Goal: Task Accomplishment & Management: Manage account settings

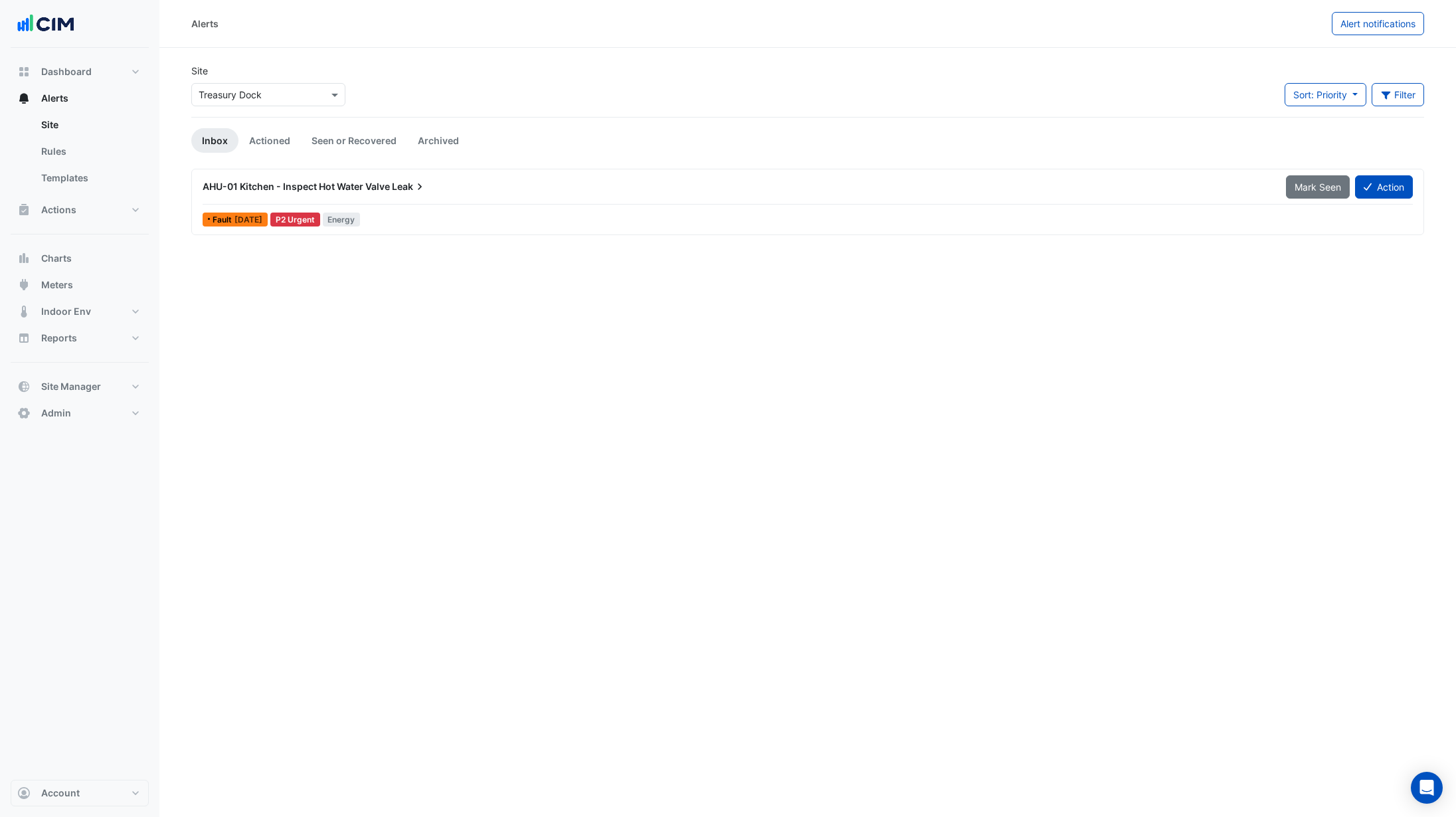
click at [242, 101] on div "× Treasury Dock" at bounding box center [230, 95] width 63 height 14
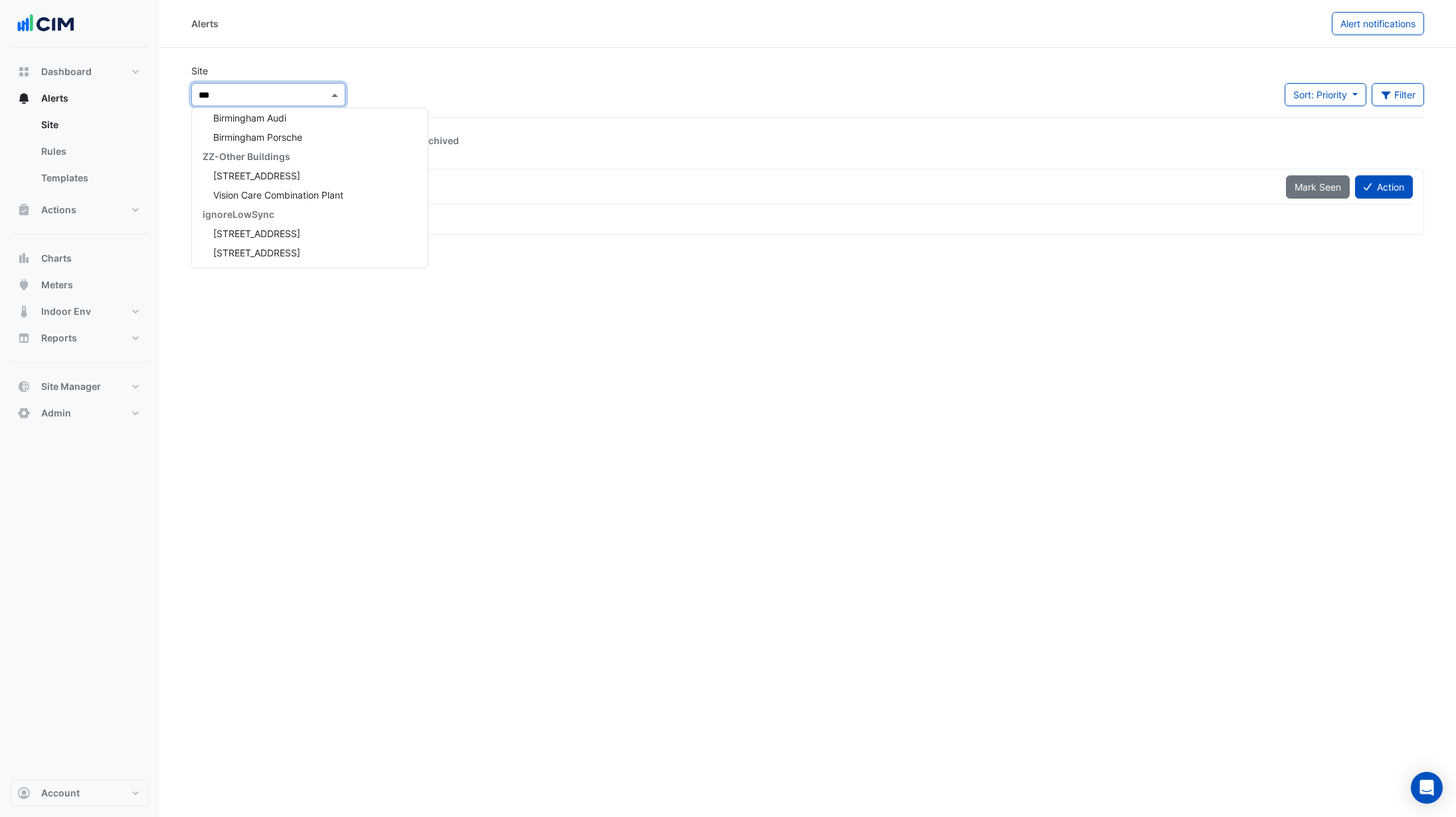
scroll to position [63, 0]
type input "****"
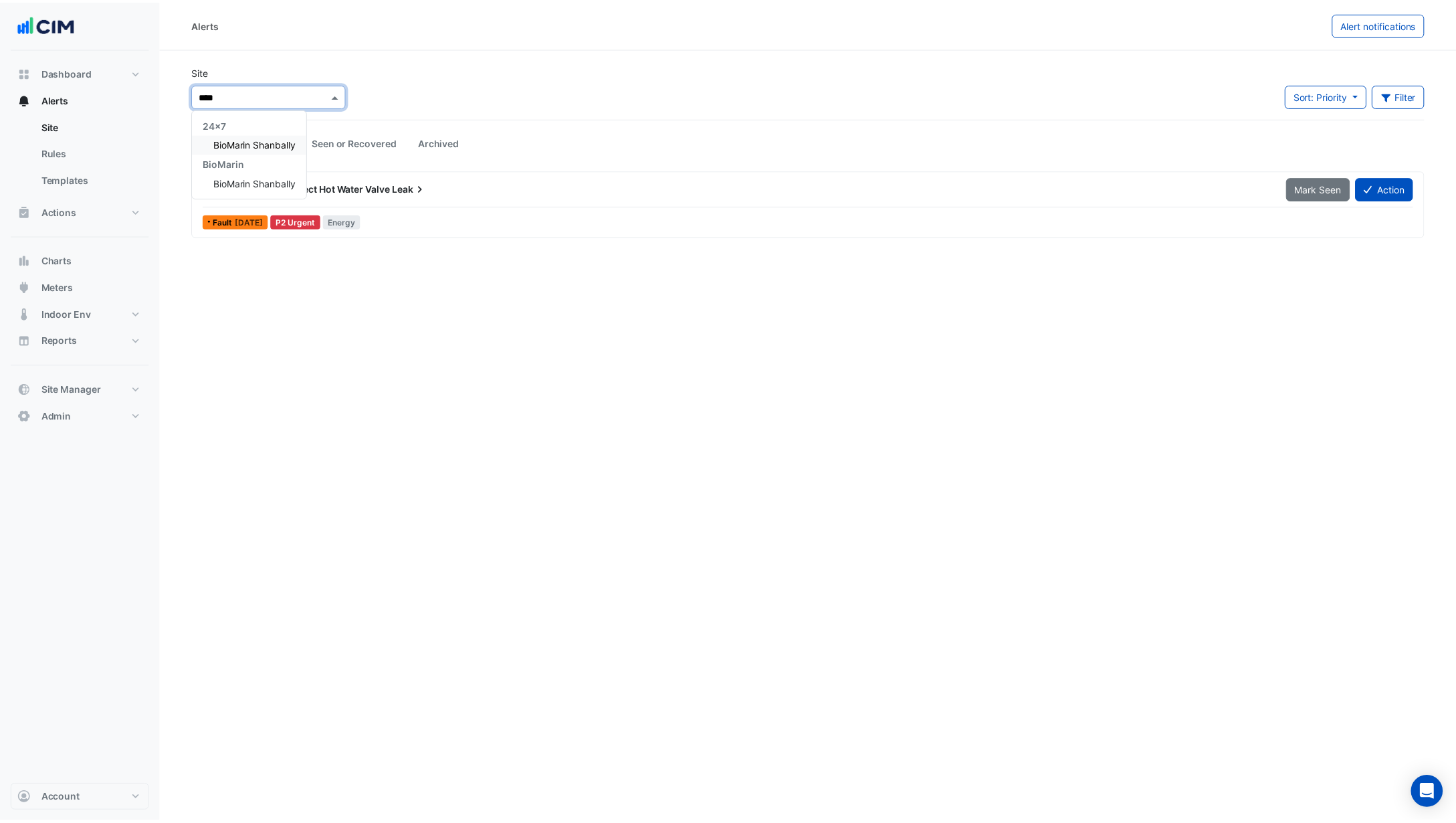
scroll to position [0, 0]
click at [235, 179] on span "BioMarin Shanbally" at bounding box center [255, 182] width 83 height 11
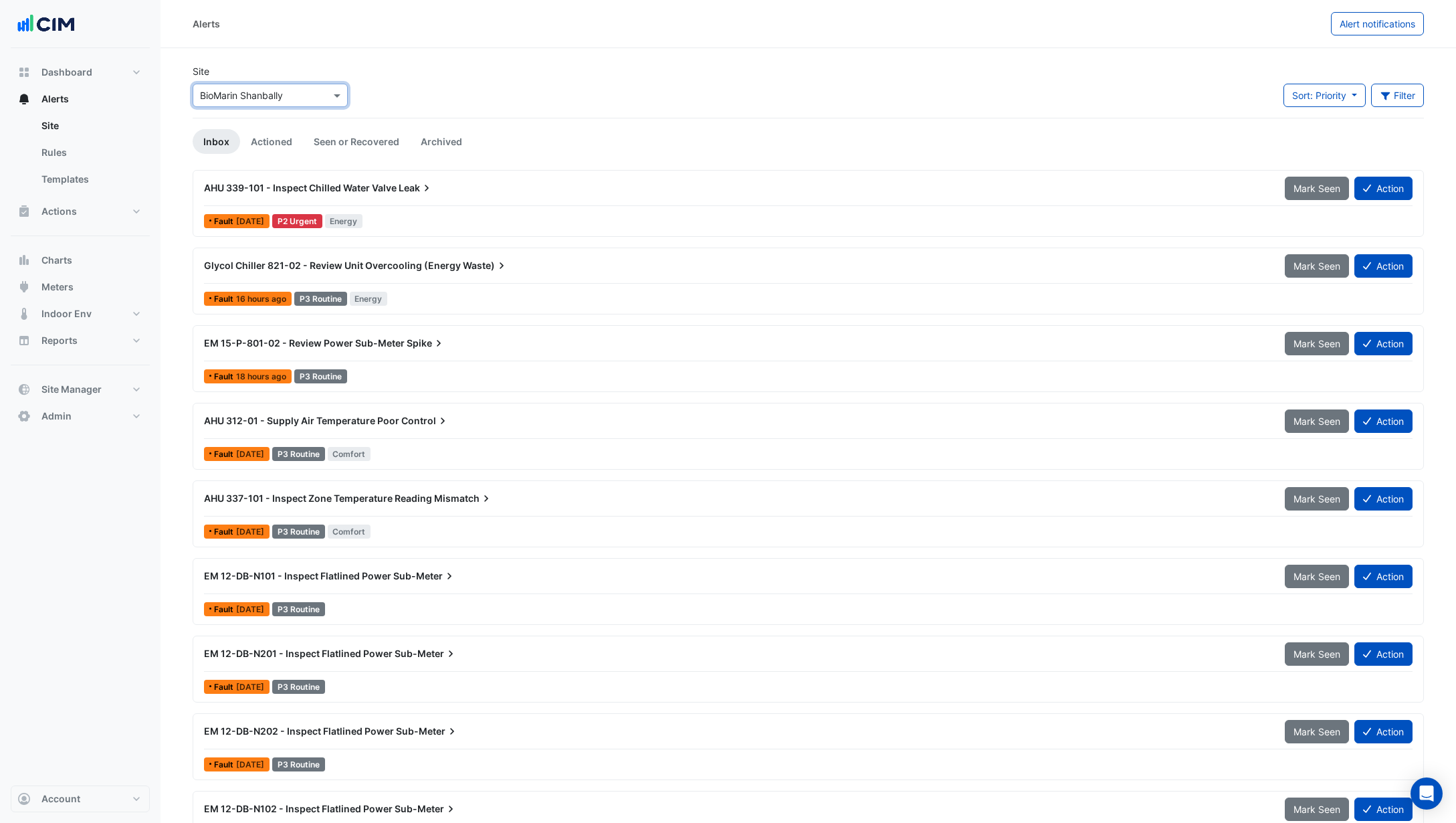
click at [401, 191] on span "Leak" at bounding box center [416, 188] width 35 height 13
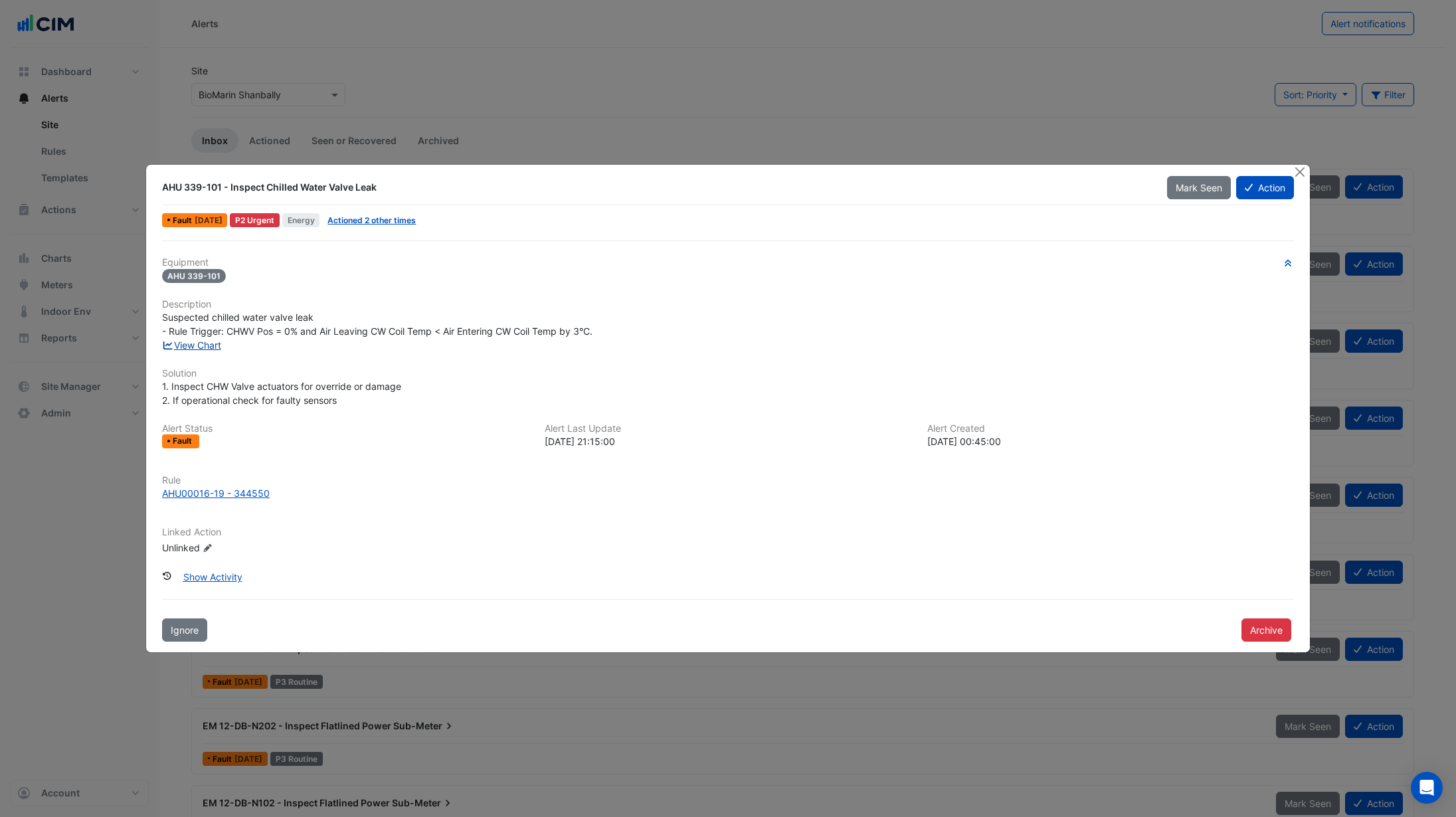
click at [206, 346] on link "View Chart" at bounding box center [192, 345] width 59 height 11
click at [1262, 636] on button "Archive" at bounding box center [1266, 629] width 50 height 23
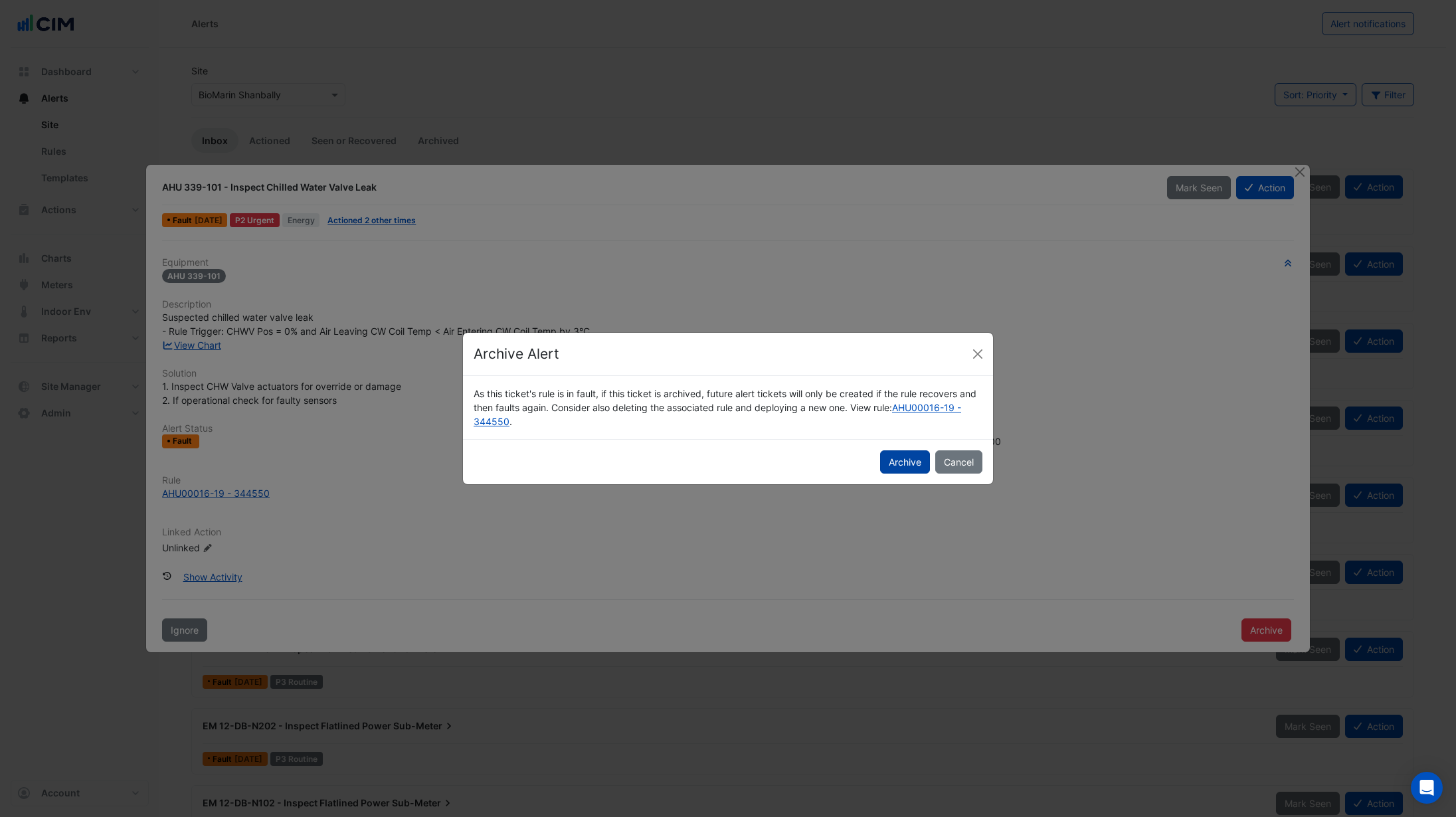
click at [912, 464] on button "Archive" at bounding box center [904, 461] width 50 height 23
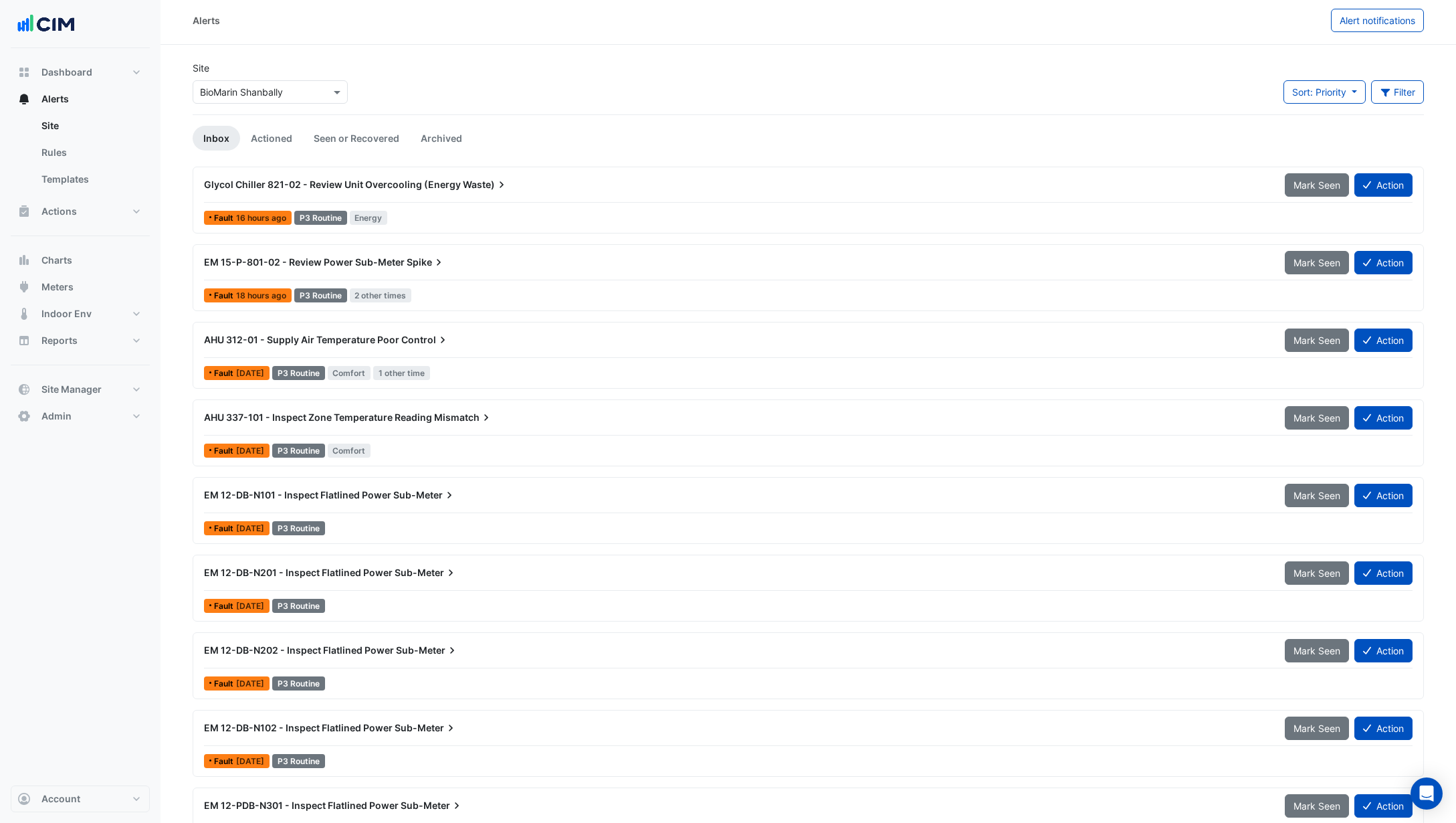
scroll to position [5, 0]
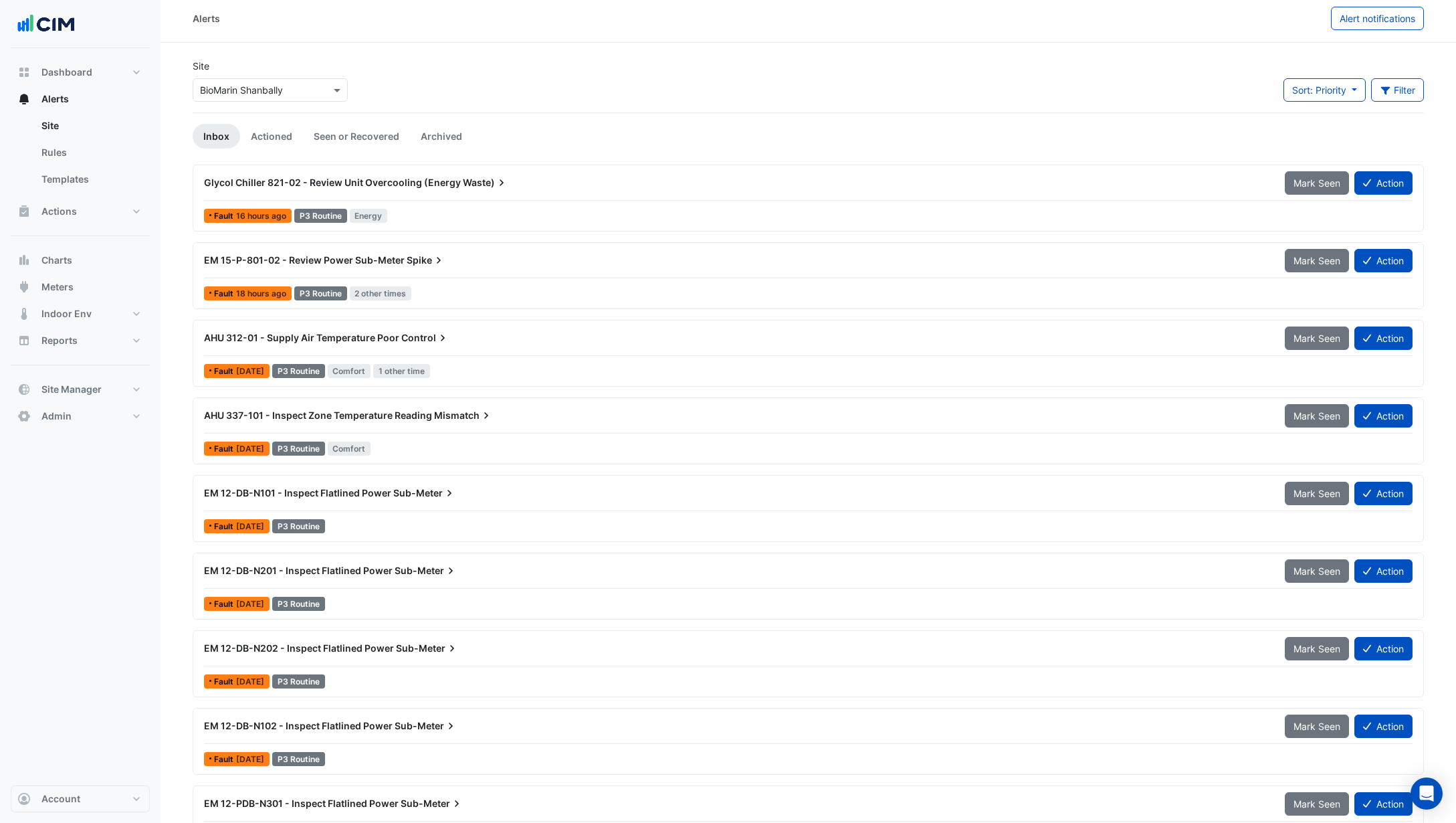
click at [484, 345] on div "AHU 312-01 - Supply Air Temperature Poor Control" at bounding box center [737, 337] width 1081 height 24
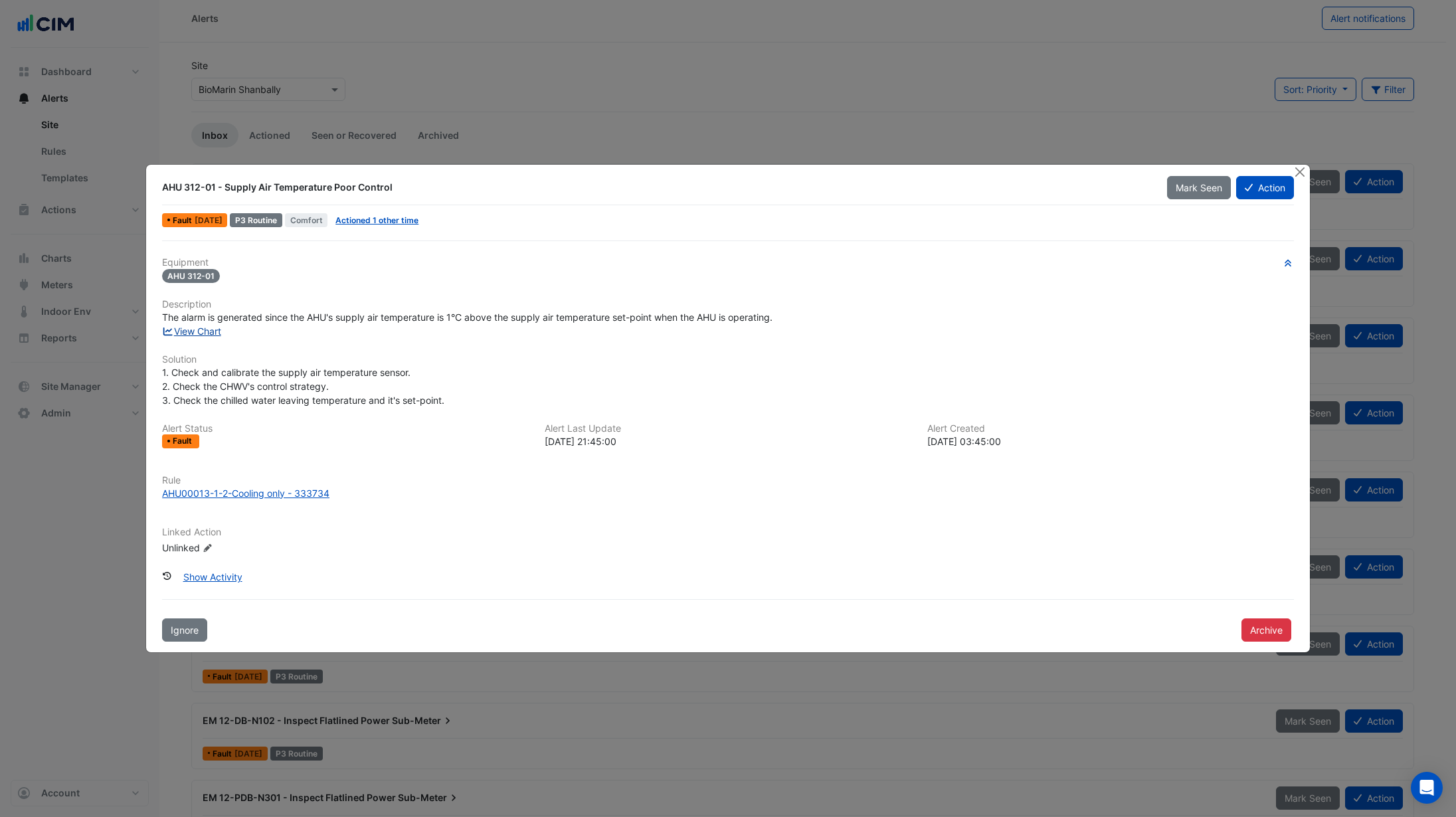
click at [191, 329] on link "View Chart" at bounding box center [192, 330] width 59 height 11
click at [1300, 172] on button "Close" at bounding box center [1300, 172] width 14 height 14
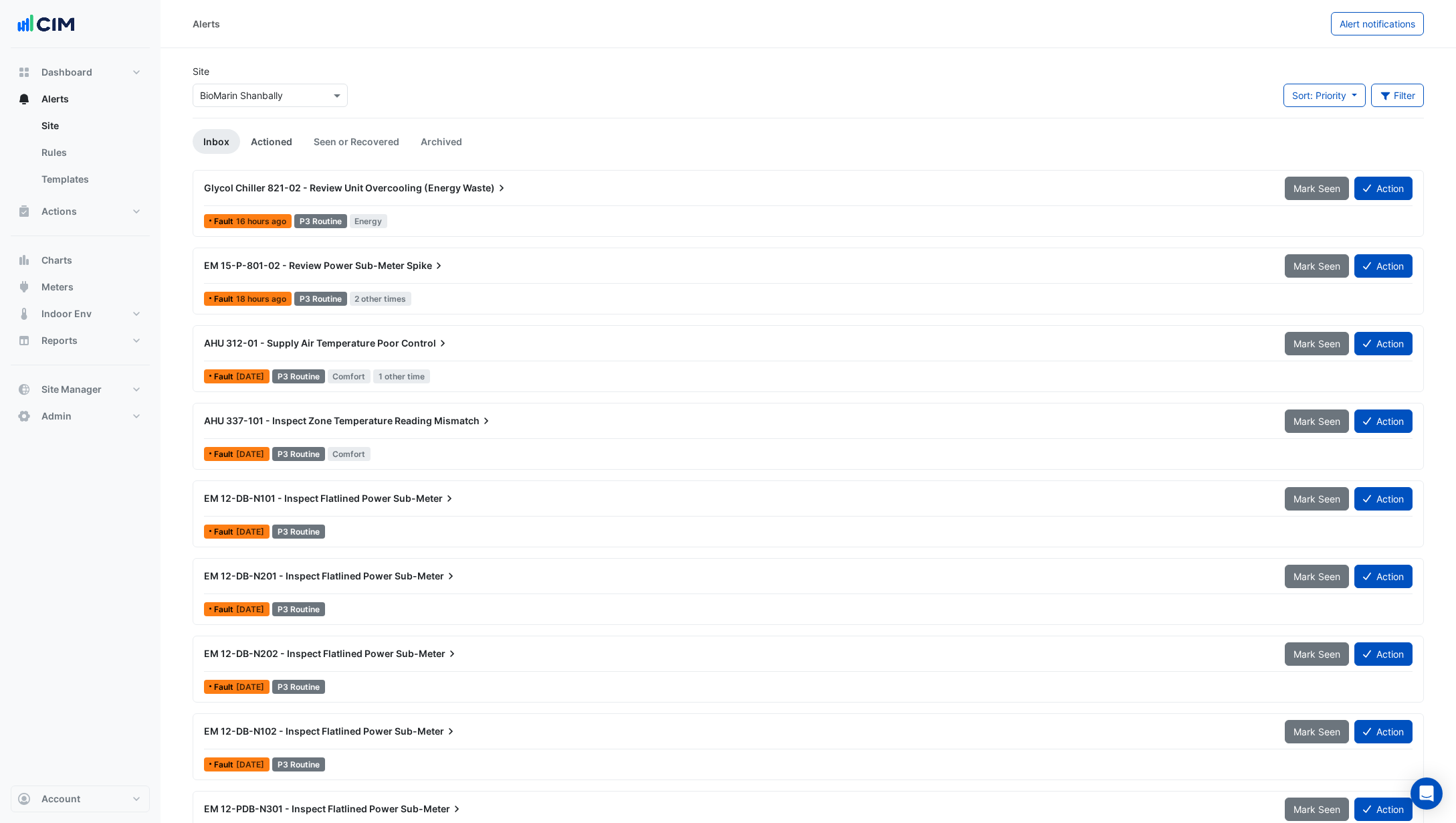
click at [273, 144] on link "Actioned" at bounding box center [271, 141] width 63 height 25
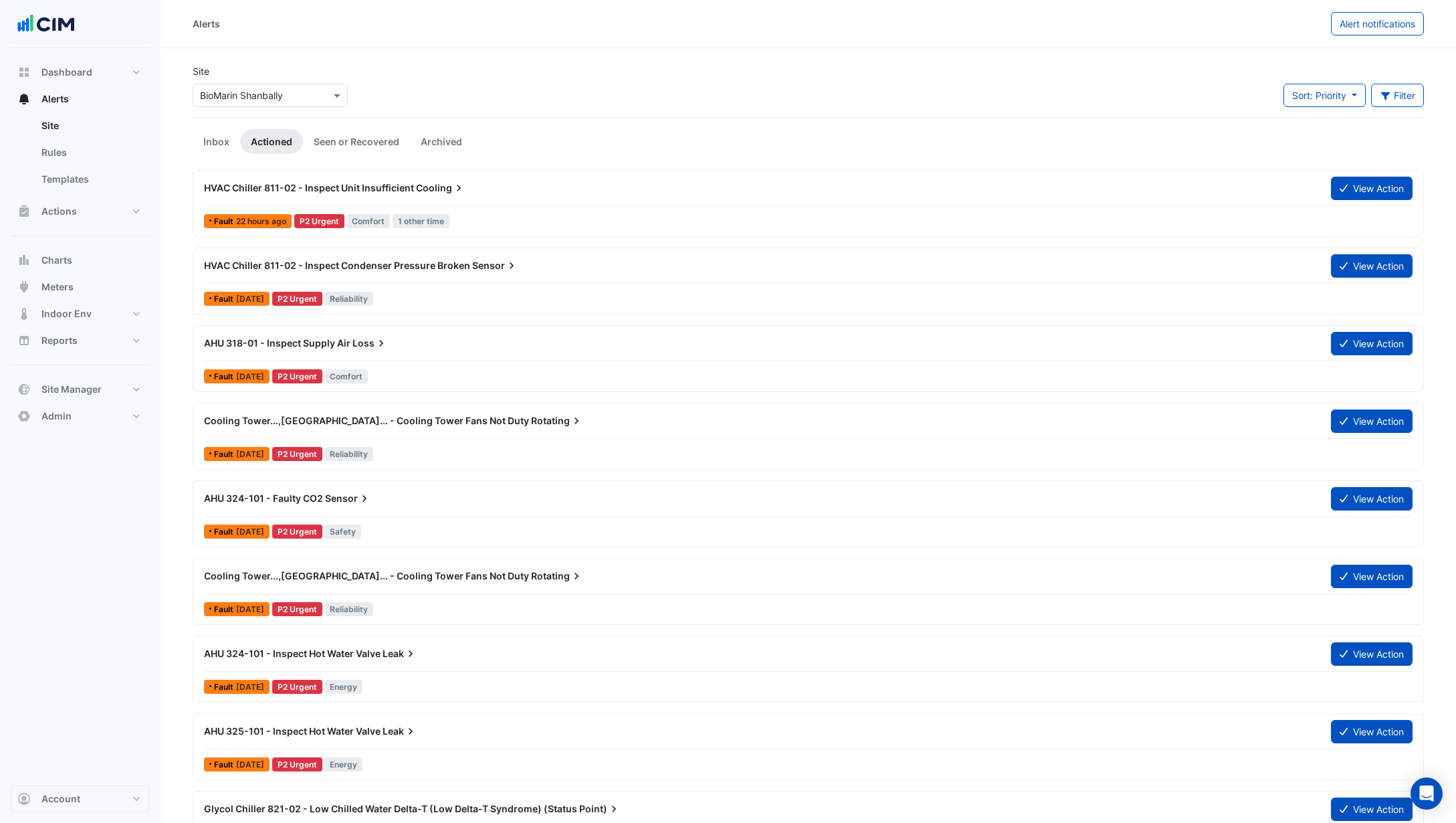
click at [398, 343] on div "AHU 318-01 - Inspect Supply Air Loss" at bounding box center [760, 343] width 1111 height 13
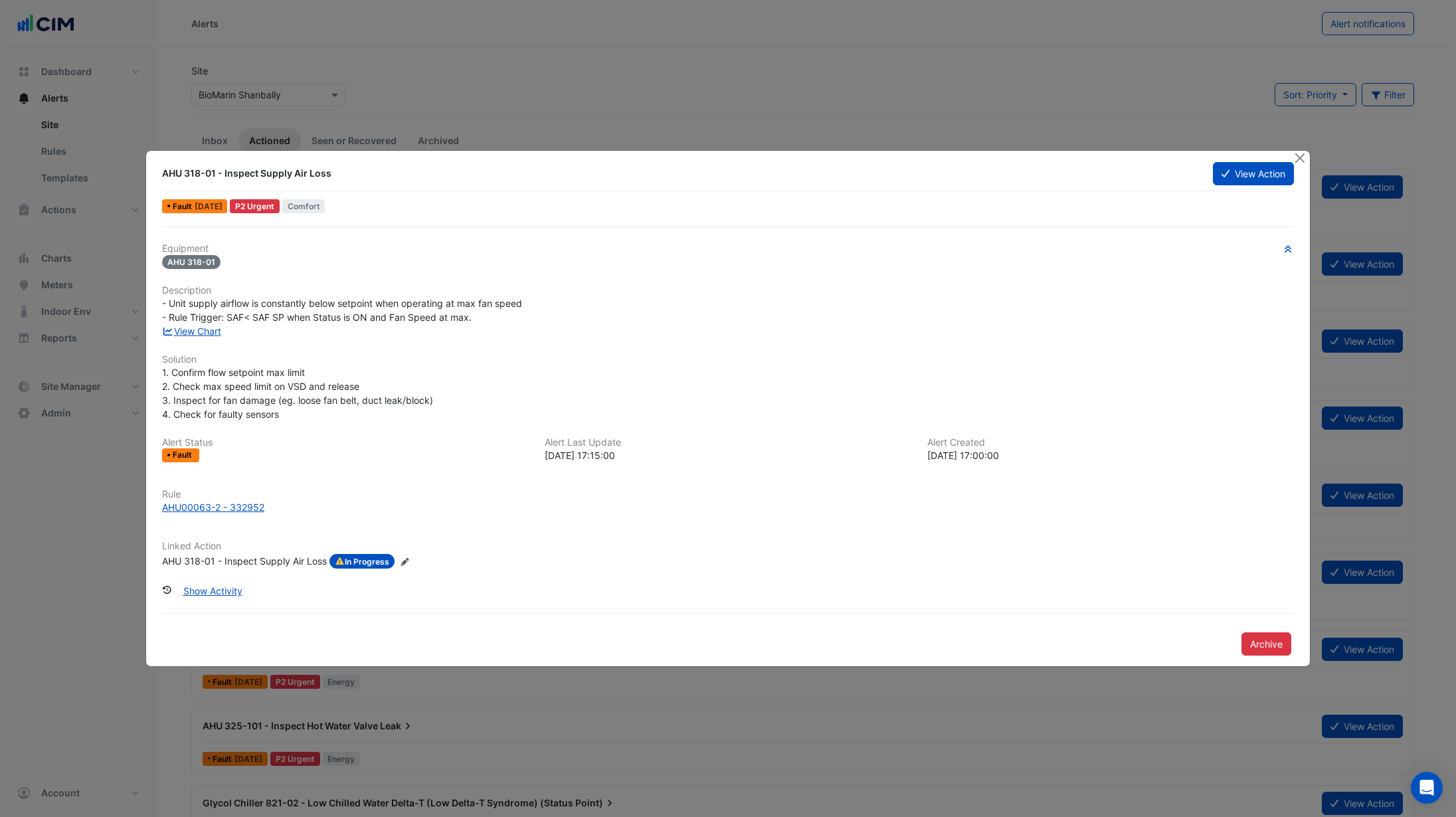
click at [292, 561] on div "AHU 318-01 - Inspect Supply Air Loss" at bounding box center [244, 561] width 165 height 15
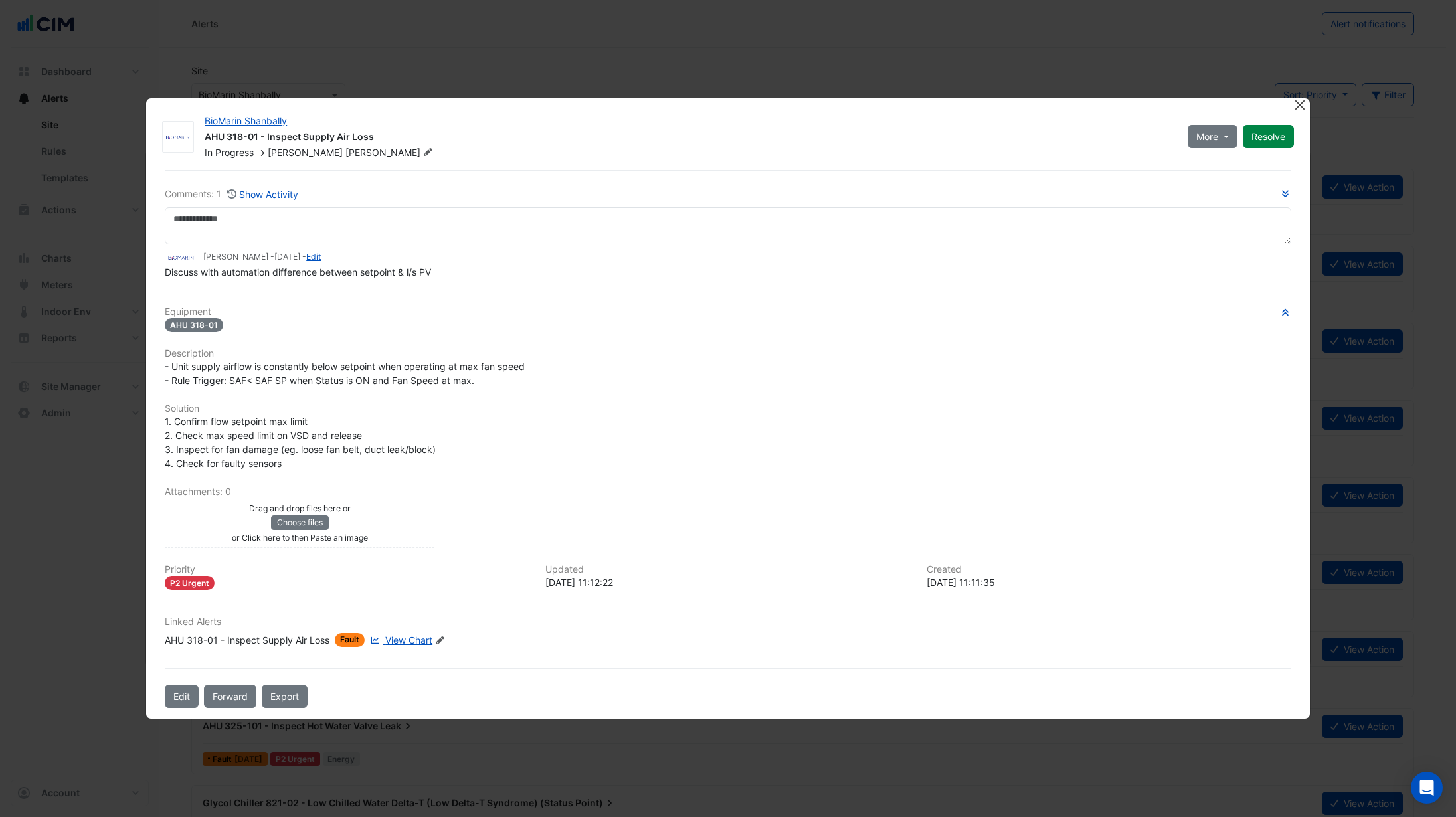
click at [1298, 107] on button "Close" at bounding box center [1300, 105] width 14 height 14
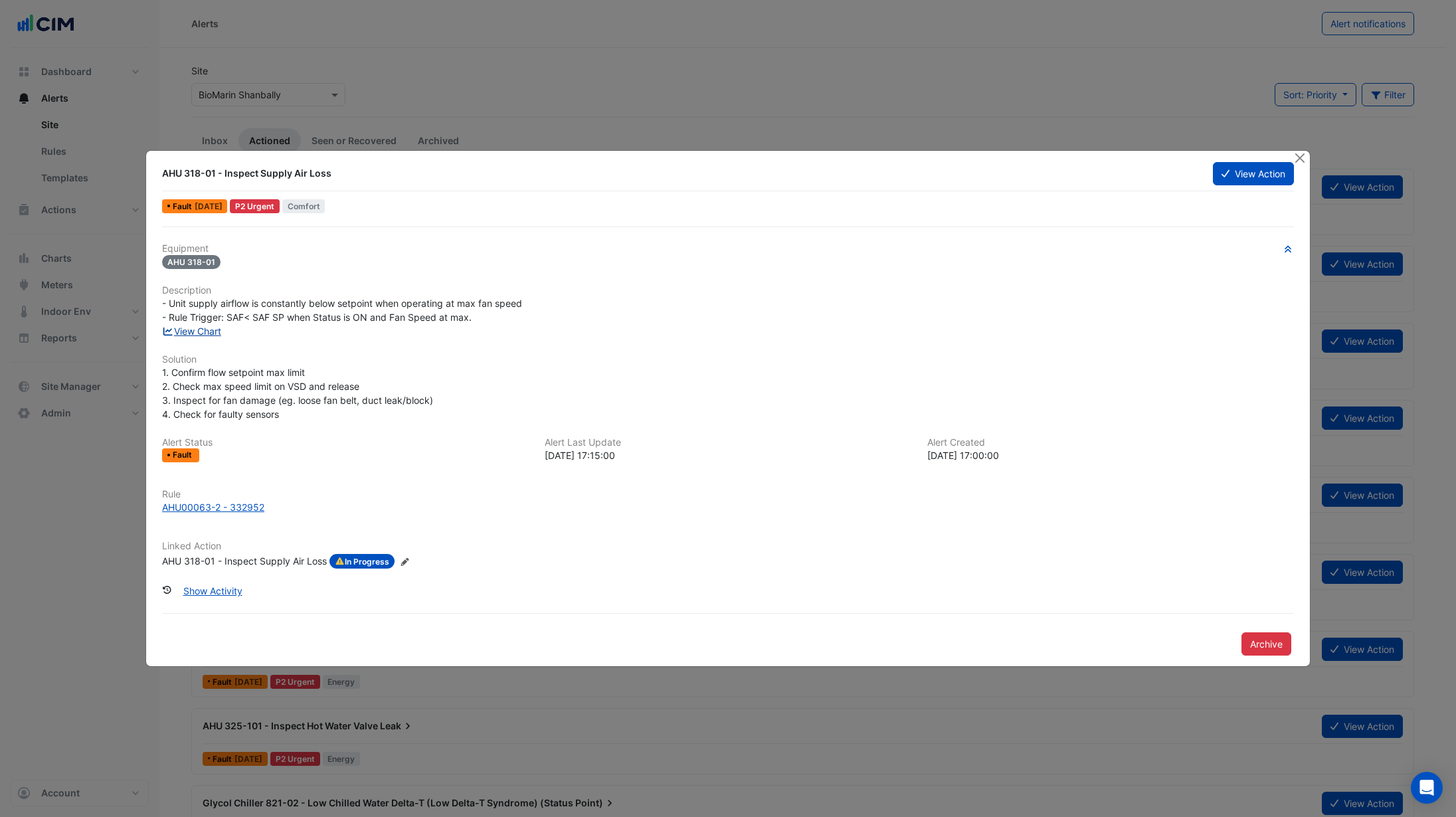
click at [191, 335] on link "View Chart" at bounding box center [192, 330] width 59 height 11
click at [1298, 157] on button "Close" at bounding box center [1300, 157] width 14 height 14
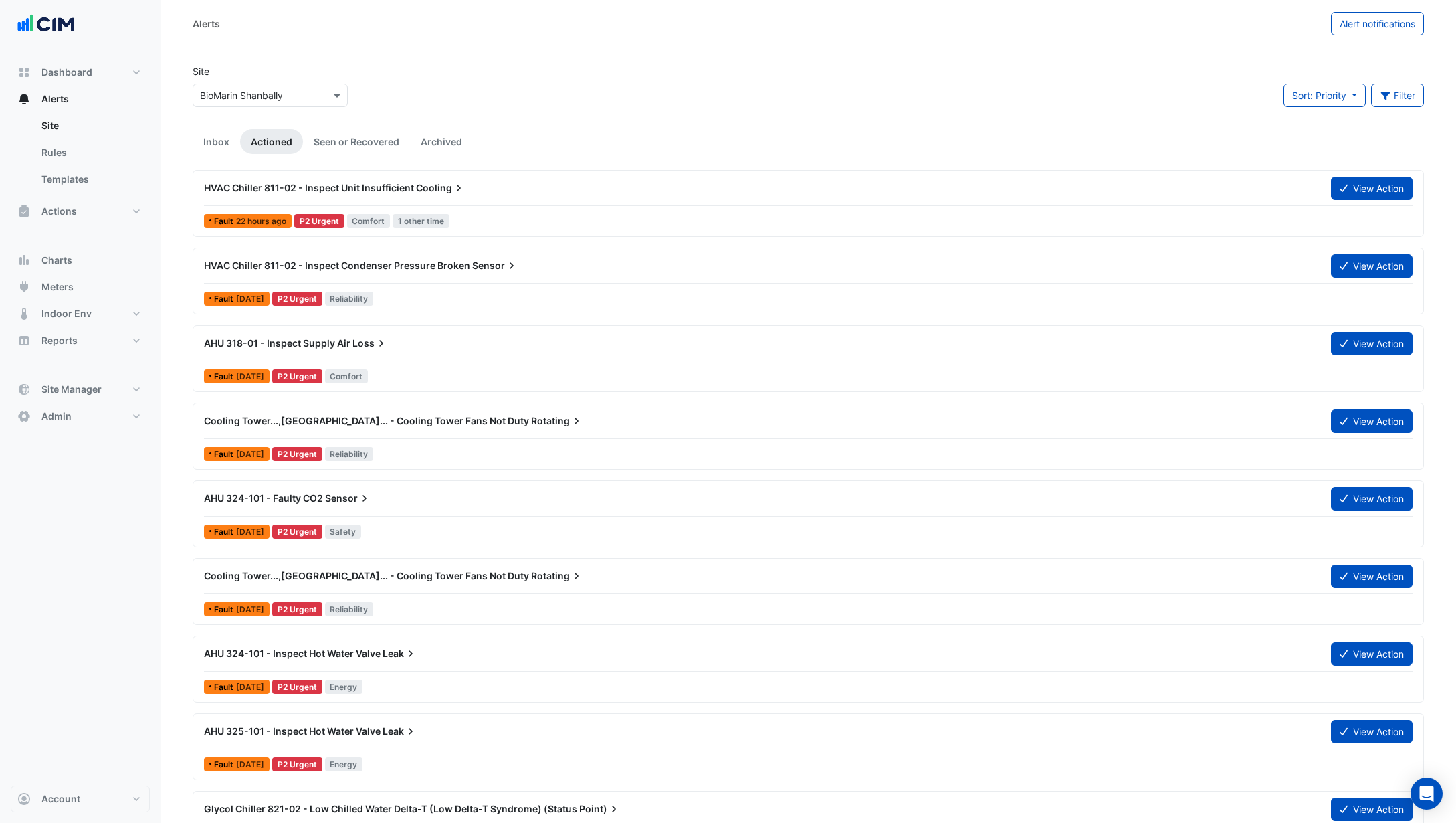
click at [455, 433] on div "Cooling Tower...,Cooling Tower... - Cooling Tower Fans Not Duty Rotating View A…" at bounding box center [808, 424] width 1209 height 30
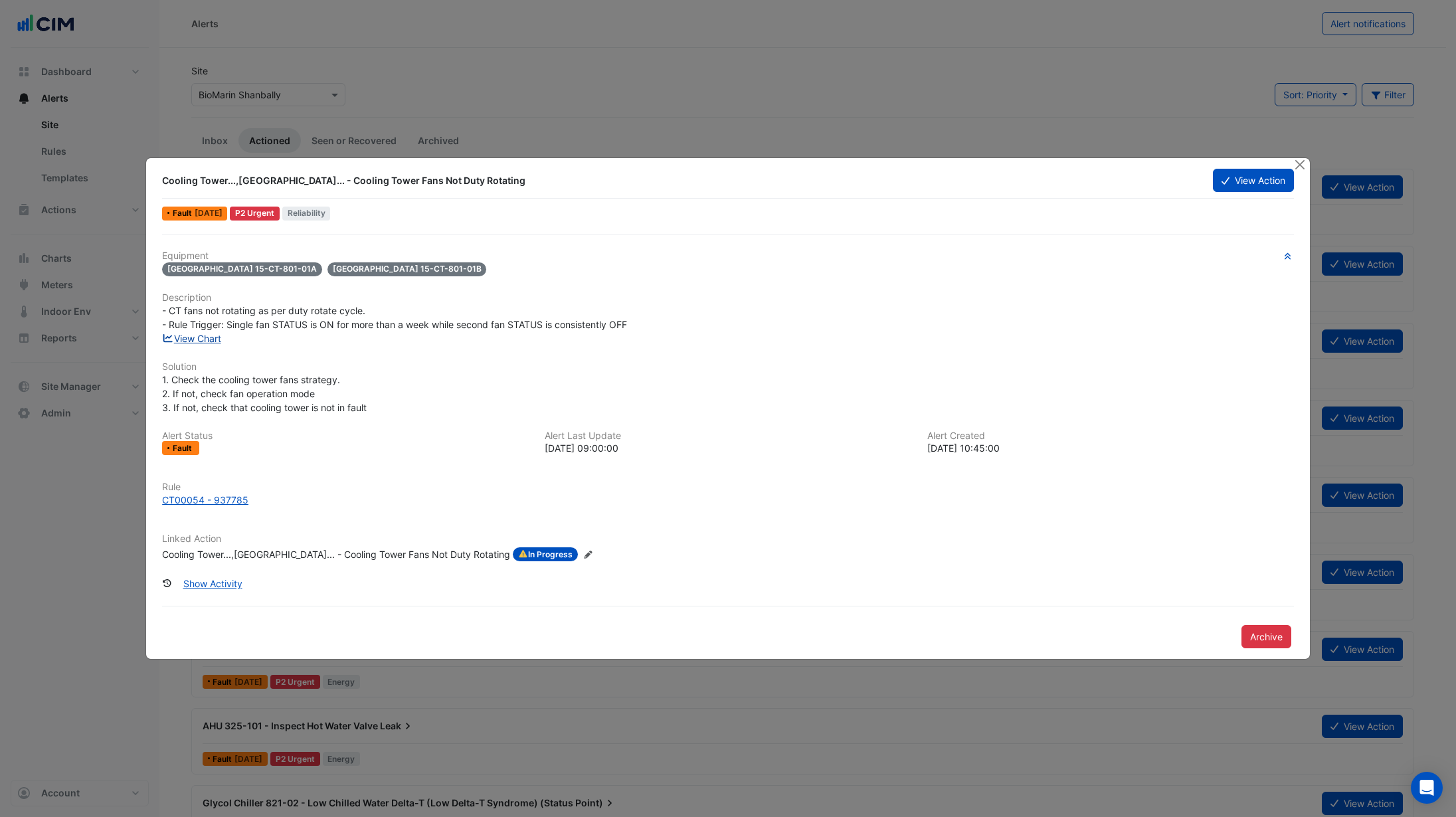
click at [196, 336] on link "View Chart" at bounding box center [192, 338] width 59 height 11
click at [282, 553] on div "Cooling Tower...,Cooling Tower... - Cooling Tower Fans Not Duty Rotating" at bounding box center [336, 555] width 348 height 15
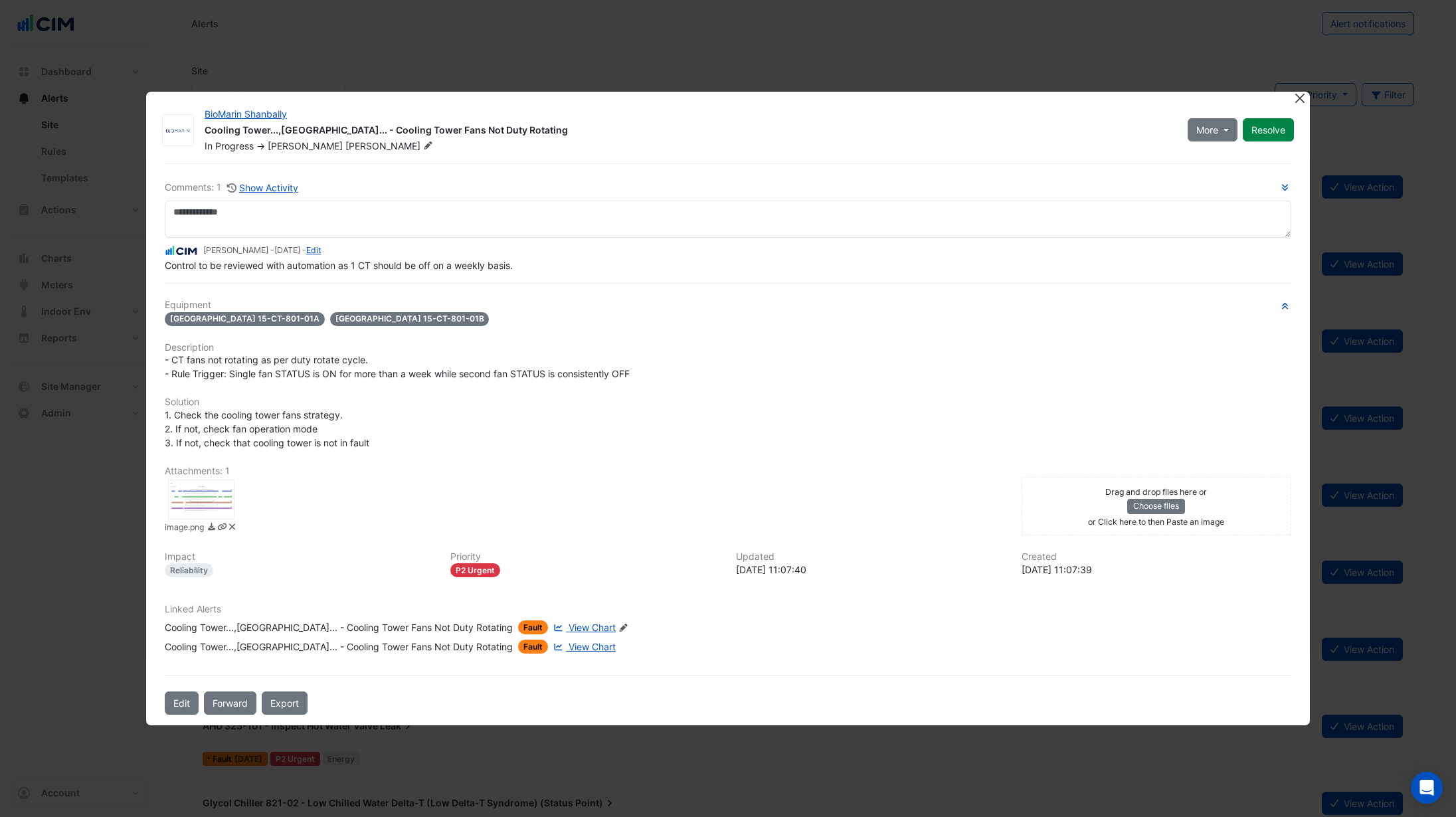
click at [1298, 101] on button "Close" at bounding box center [1300, 98] width 14 height 14
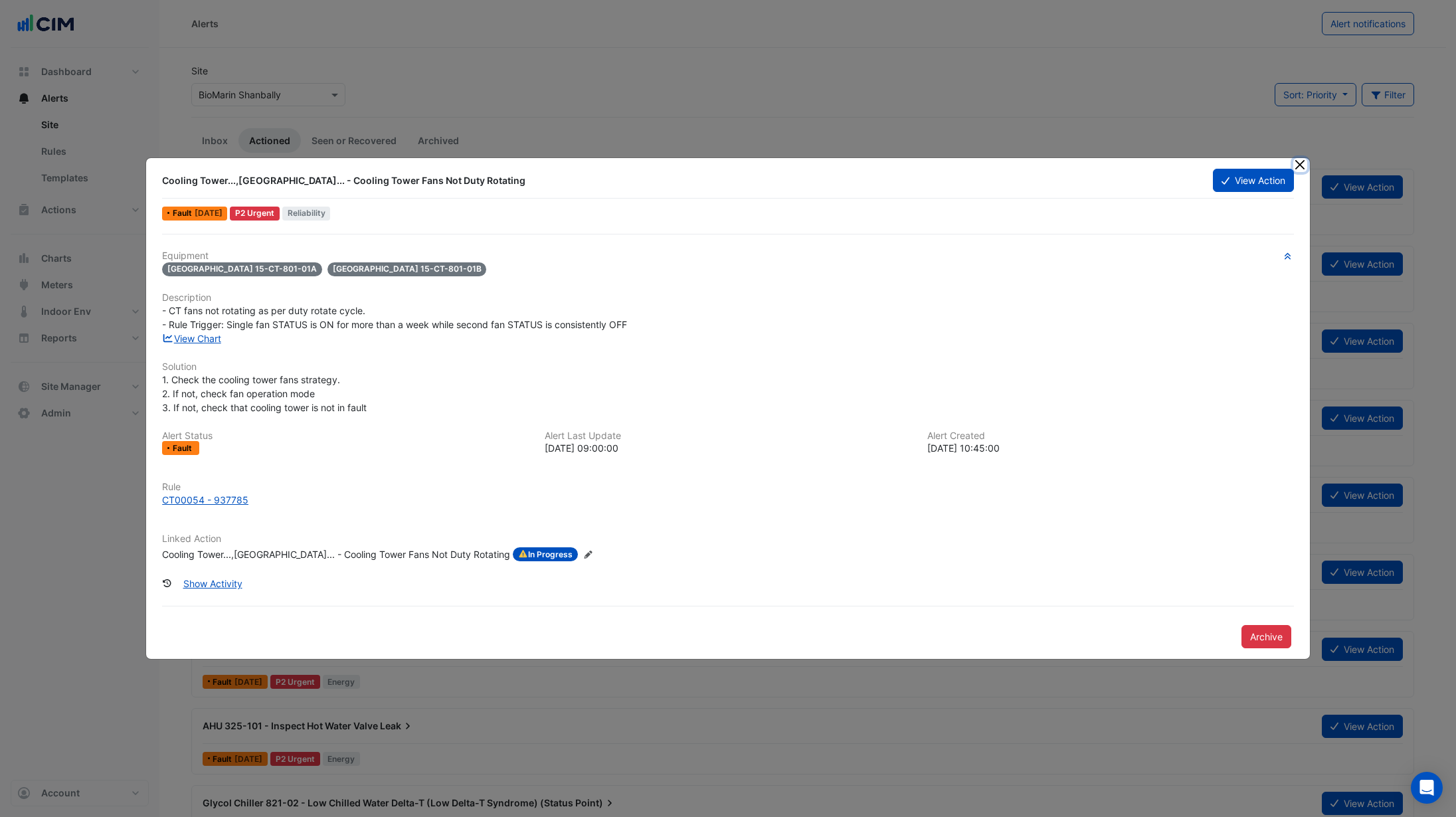
click at [1301, 169] on button "Close" at bounding box center [1300, 165] width 14 height 14
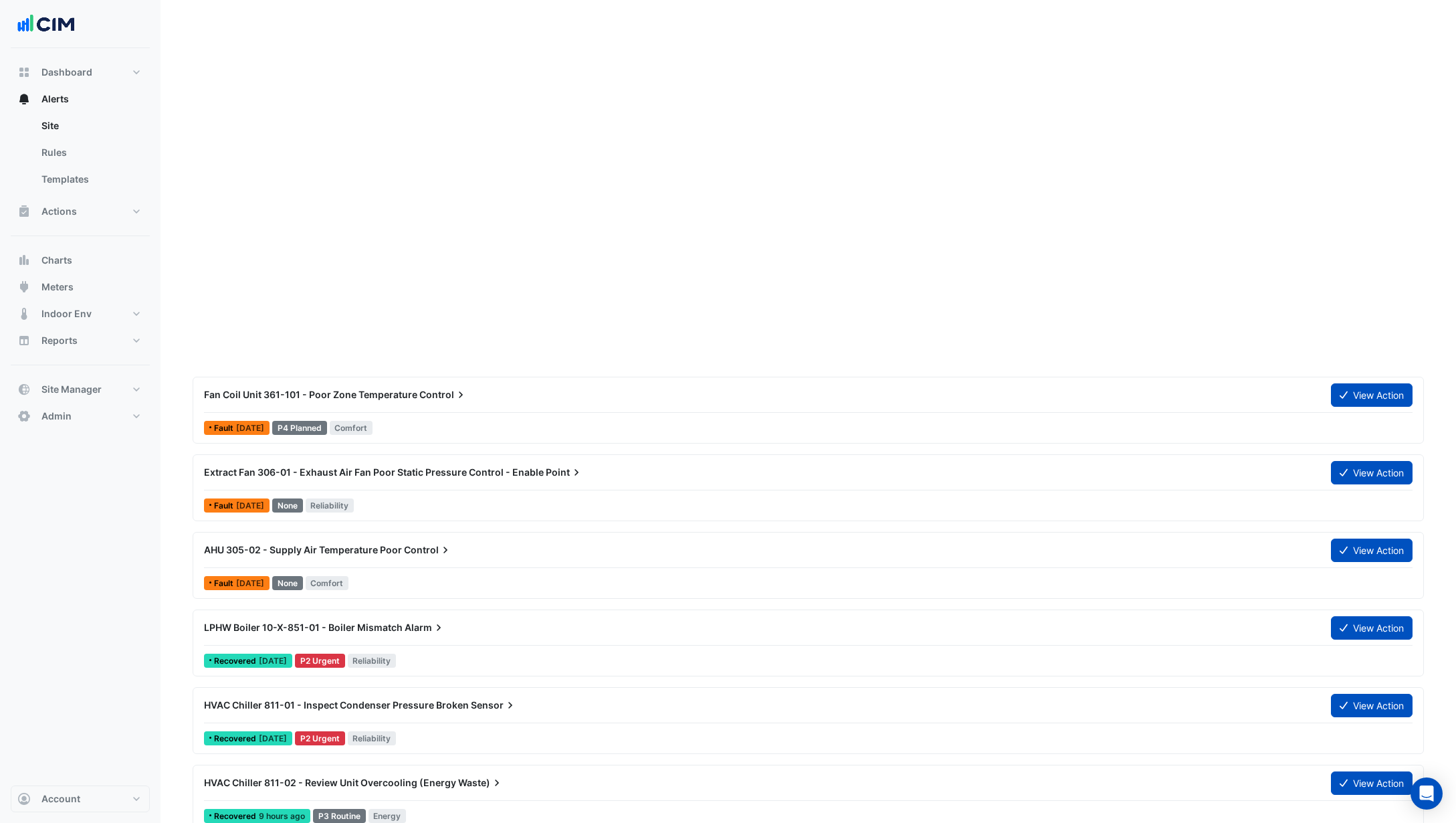
scroll to position [996, 0]
